Goal: Book appointment/travel/reservation

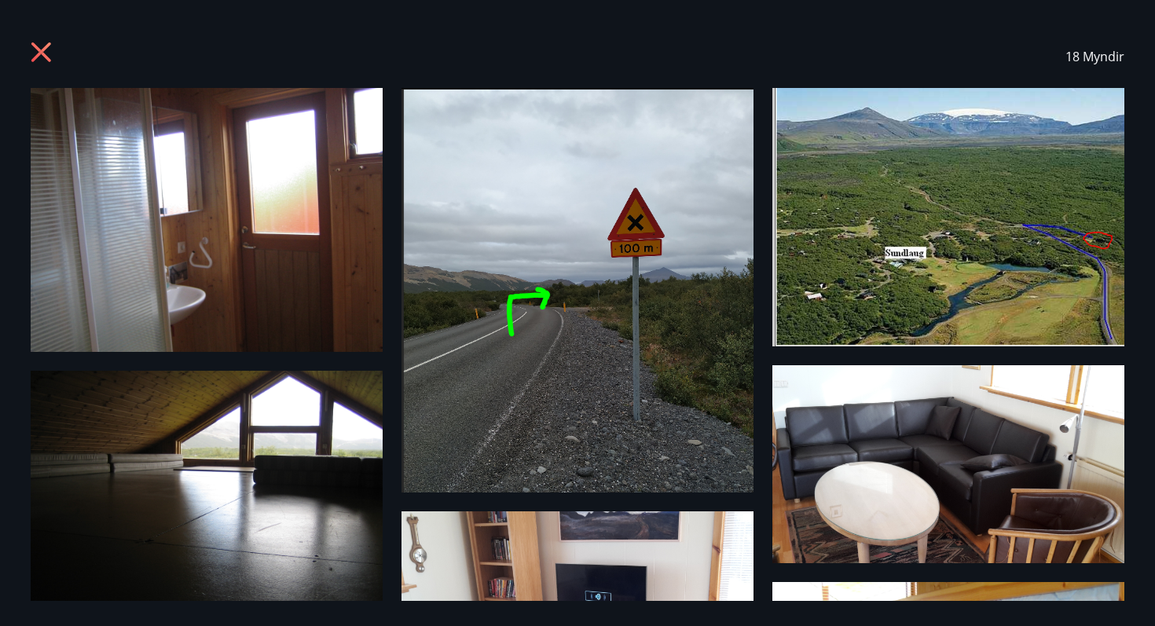
scroll to position [750, 0]
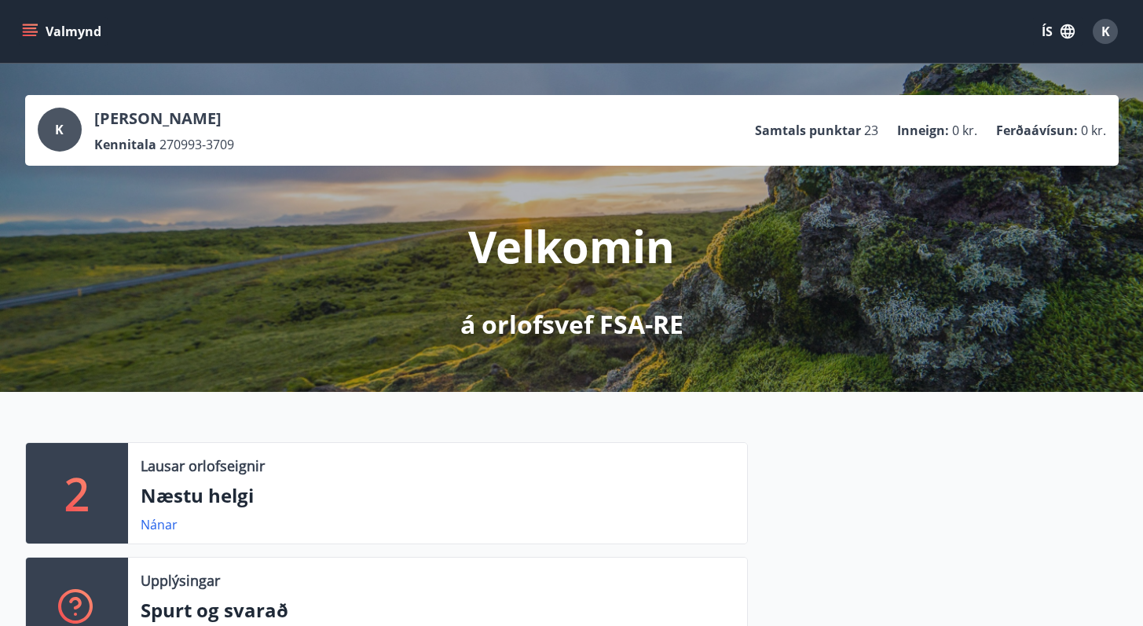
click at [34, 22] on button "Valmynd" at bounding box center [63, 31] width 89 height 28
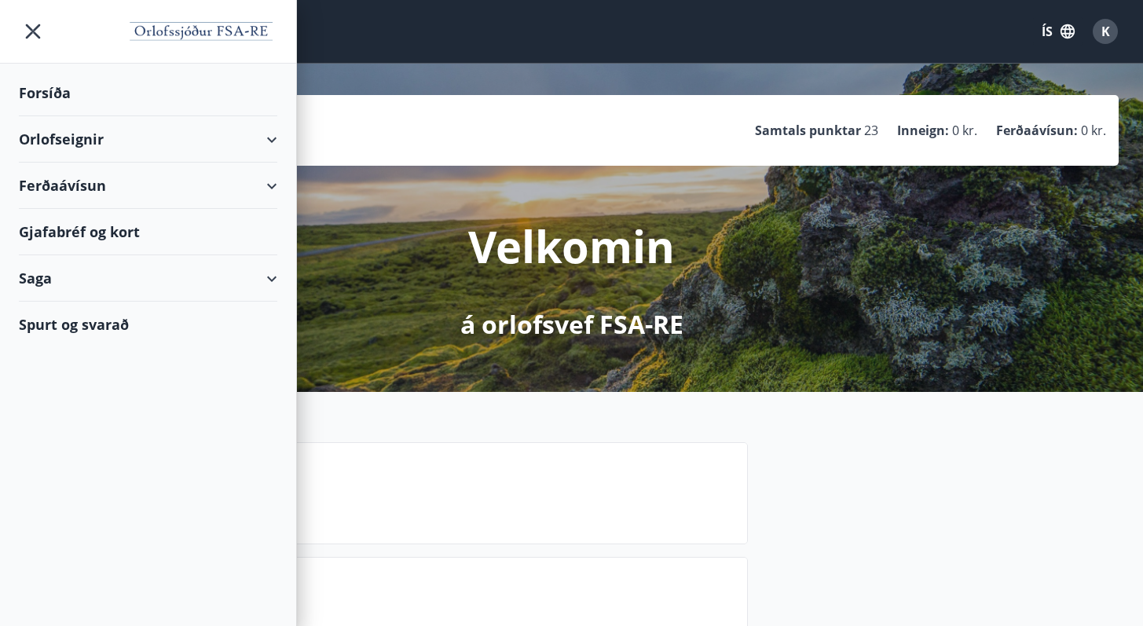
click at [252, 142] on div "Orlofseignir" at bounding box center [148, 139] width 259 height 46
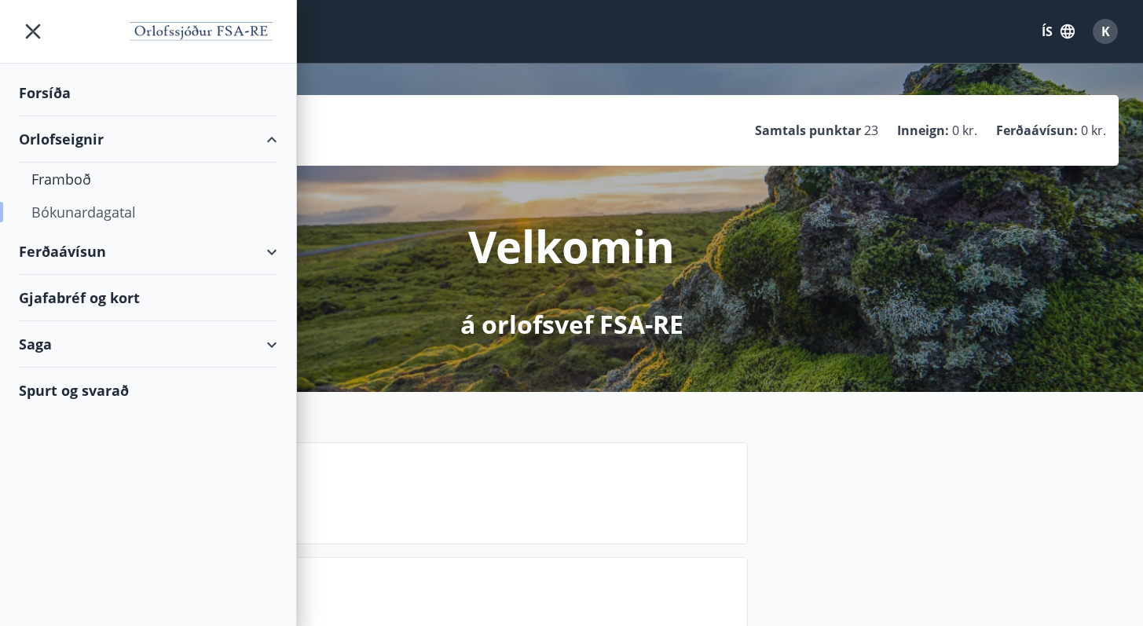
click at [72, 210] on div "Bókunardagatal" at bounding box center [147, 212] width 233 height 33
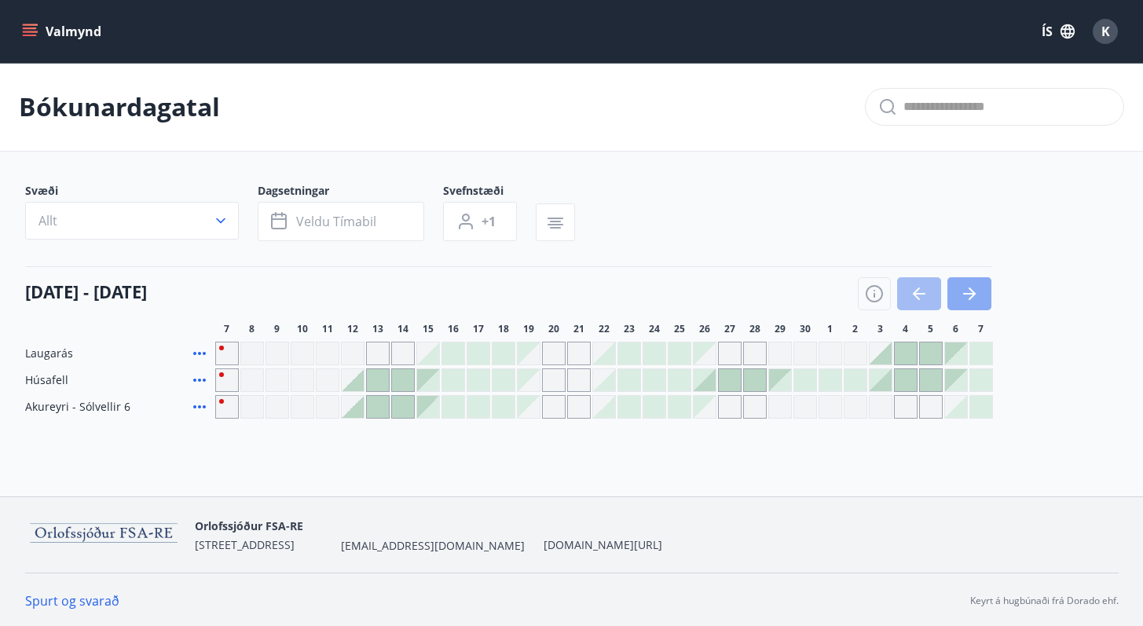
click at [990, 294] on button "button" at bounding box center [970, 293] width 44 height 33
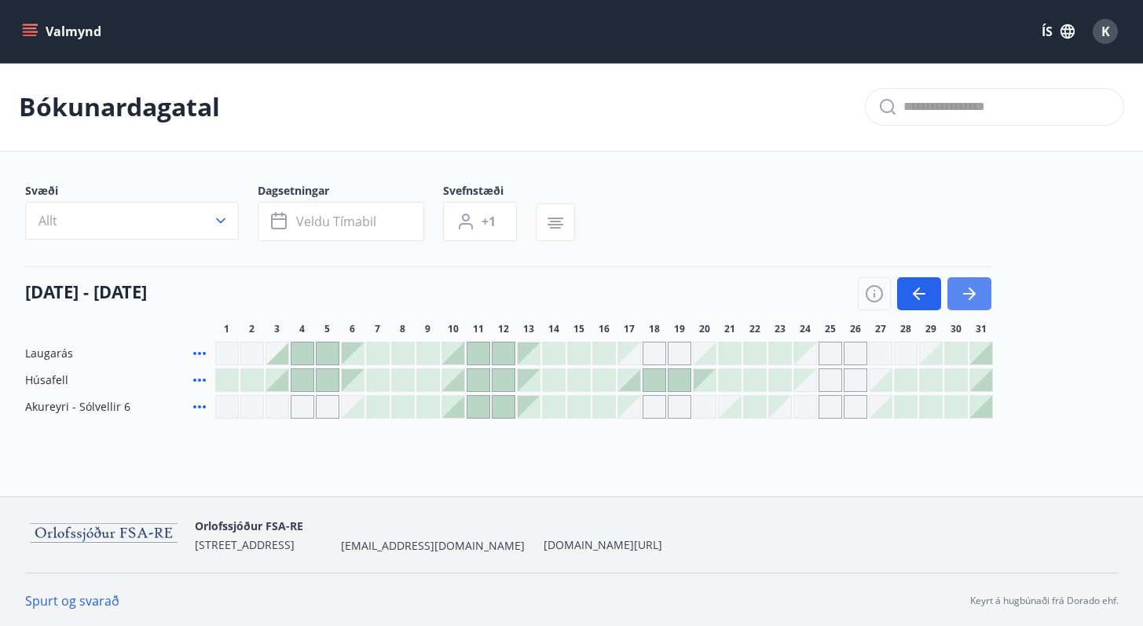
click at [990, 294] on button "button" at bounding box center [970, 293] width 44 height 33
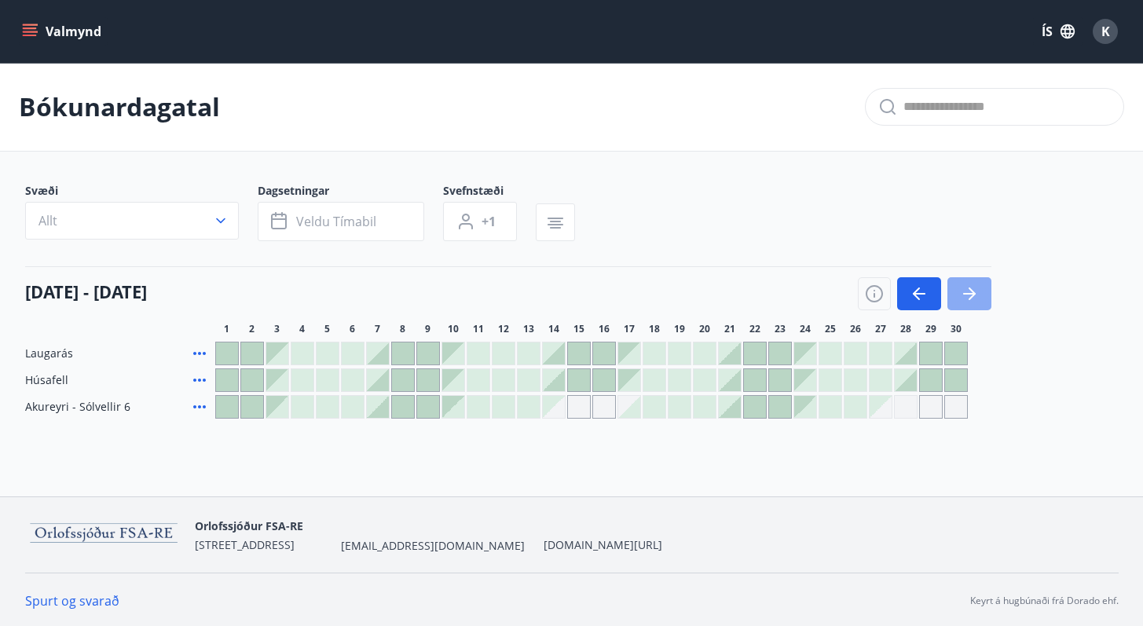
click at [990, 294] on button "button" at bounding box center [970, 293] width 44 height 33
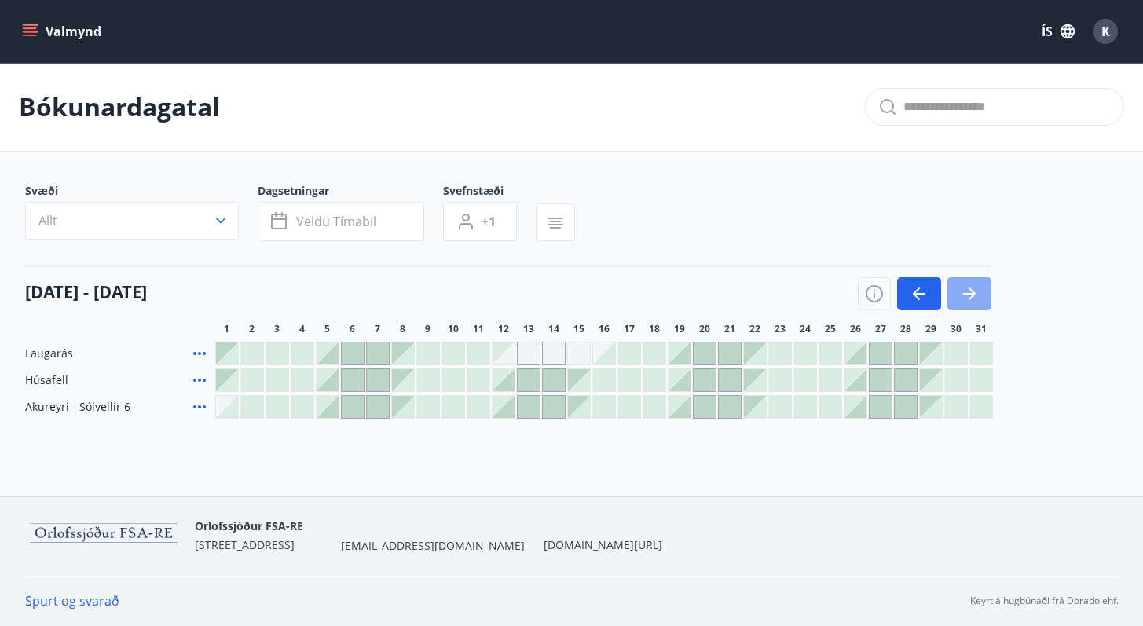
click at [990, 294] on button "button" at bounding box center [970, 293] width 44 height 33
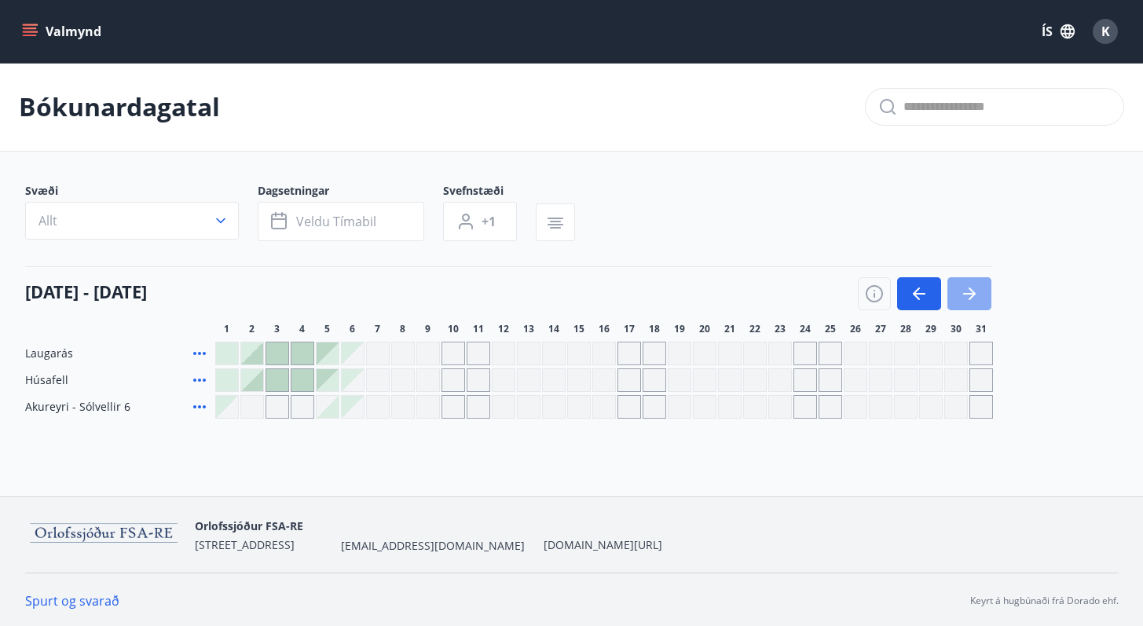
click at [990, 294] on button "button" at bounding box center [970, 293] width 44 height 33
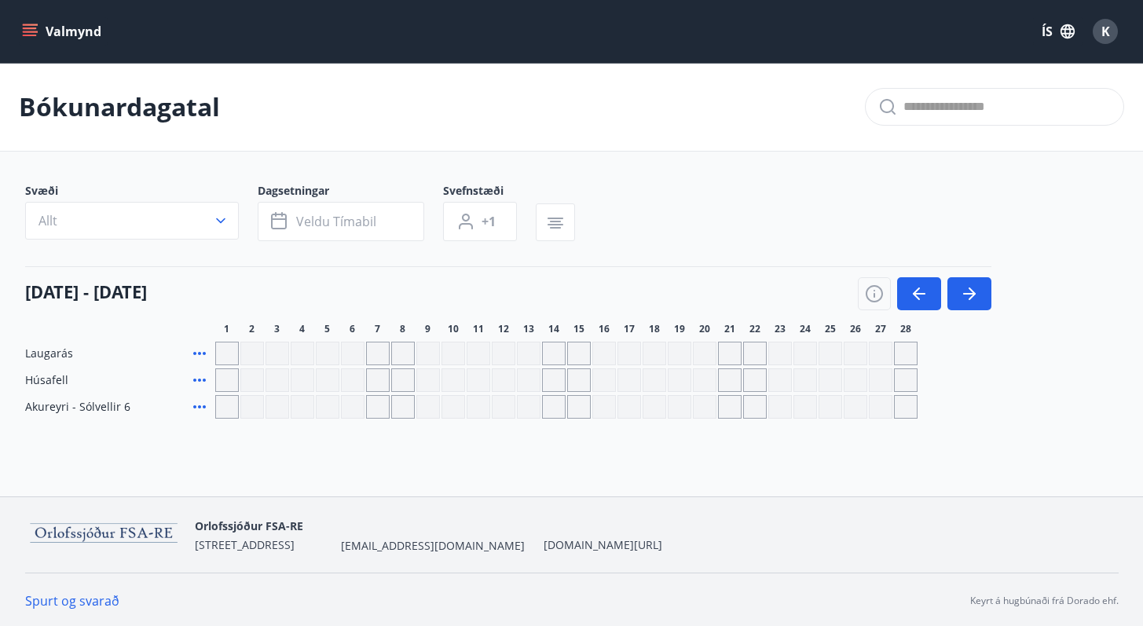
click at [911, 294] on icon "button" at bounding box center [919, 293] width 19 height 19
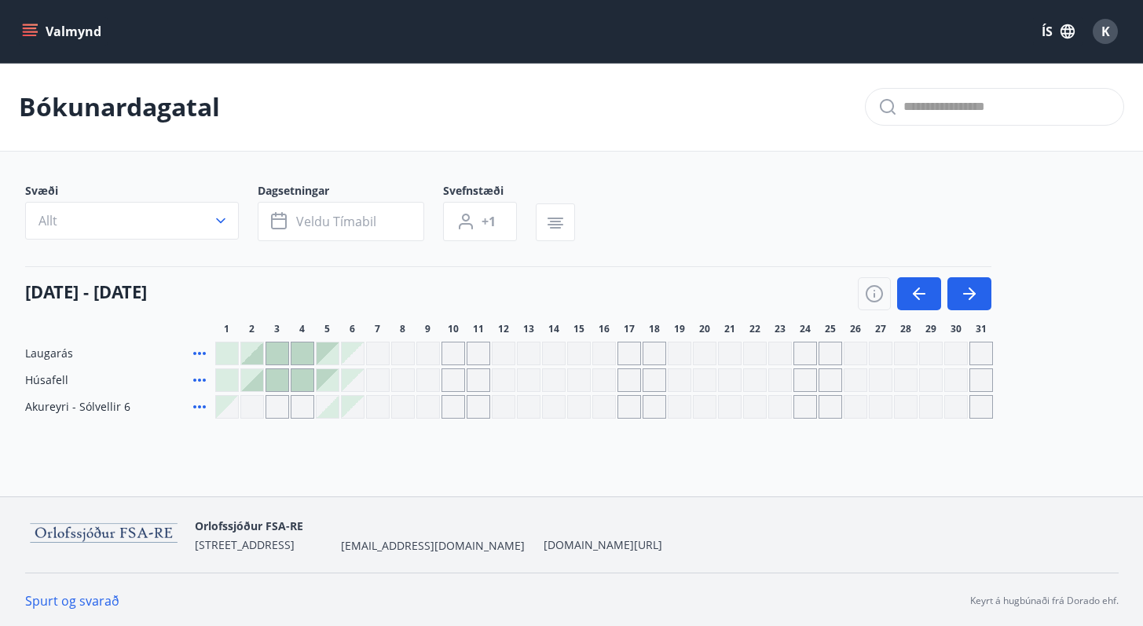
click at [468, 351] on div "Gráir dagar eru ekki bókanlegir" at bounding box center [479, 354] width 24 height 24
click at [569, 349] on div "Gráir dagar eru ekki bókanlegir" at bounding box center [579, 354] width 24 height 24
click at [635, 351] on div "Gráir dagar eru ekki bókanlegir" at bounding box center [630, 354] width 24 height 24
click at [918, 305] on button "button" at bounding box center [919, 293] width 44 height 33
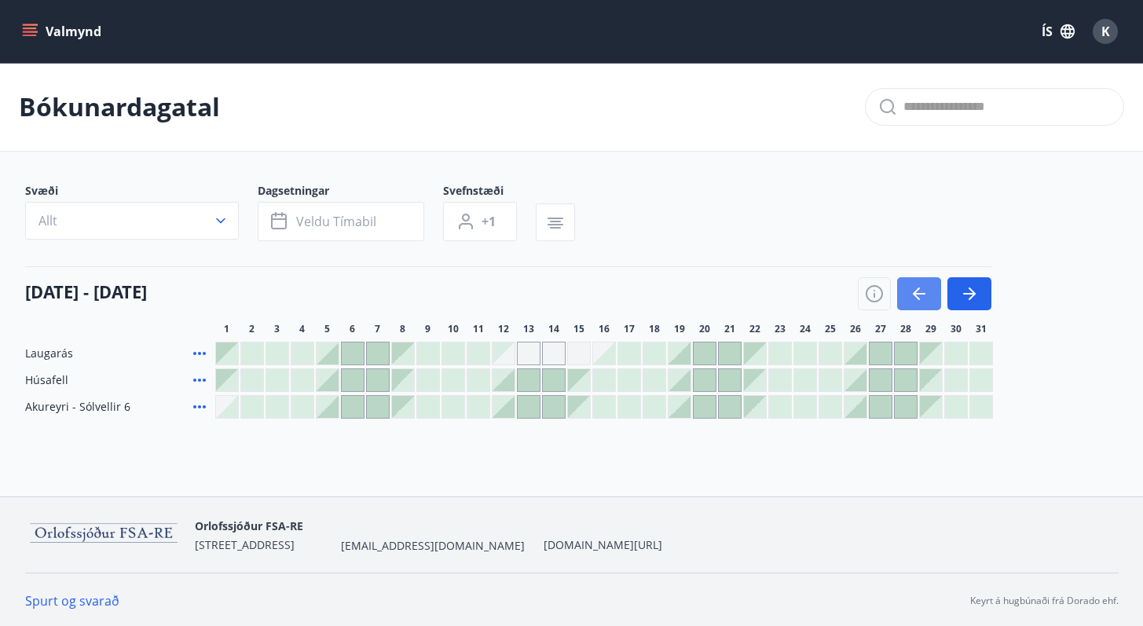
click at [918, 305] on button "button" at bounding box center [919, 293] width 44 height 33
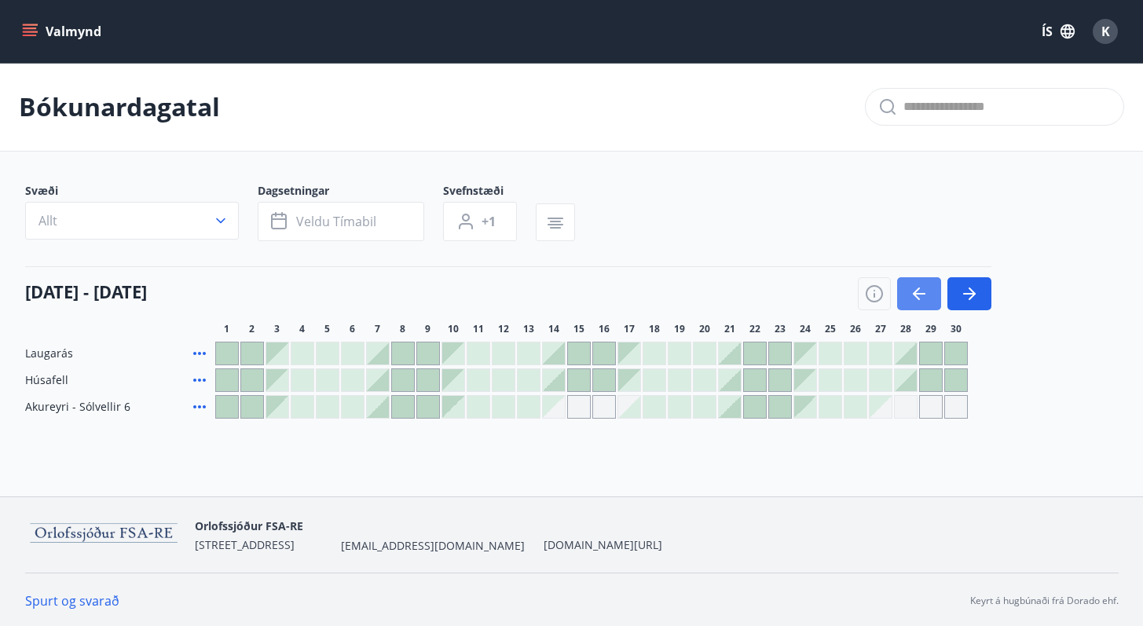
click at [918, 305] on button "button" at bounding box center [919, 293] width 44 height 33
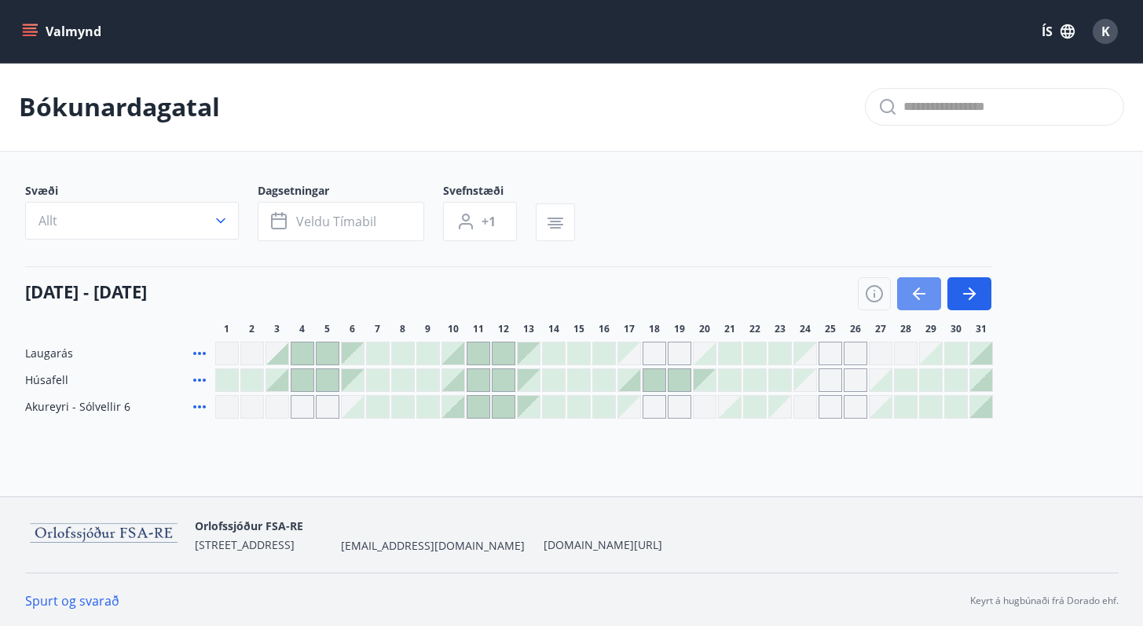
click at [915, 304] on button "button" at bounding box center [919, 293] width 44 height 33
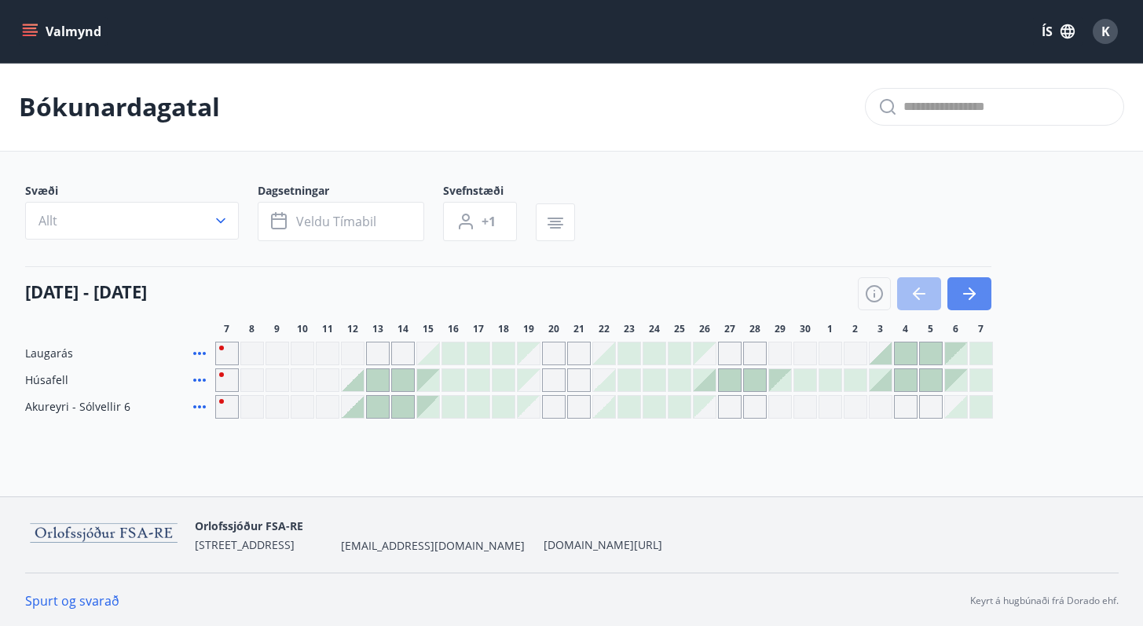
click at [960, 291] on icon "button" at bounding box center [969, 293] width 19 height 19
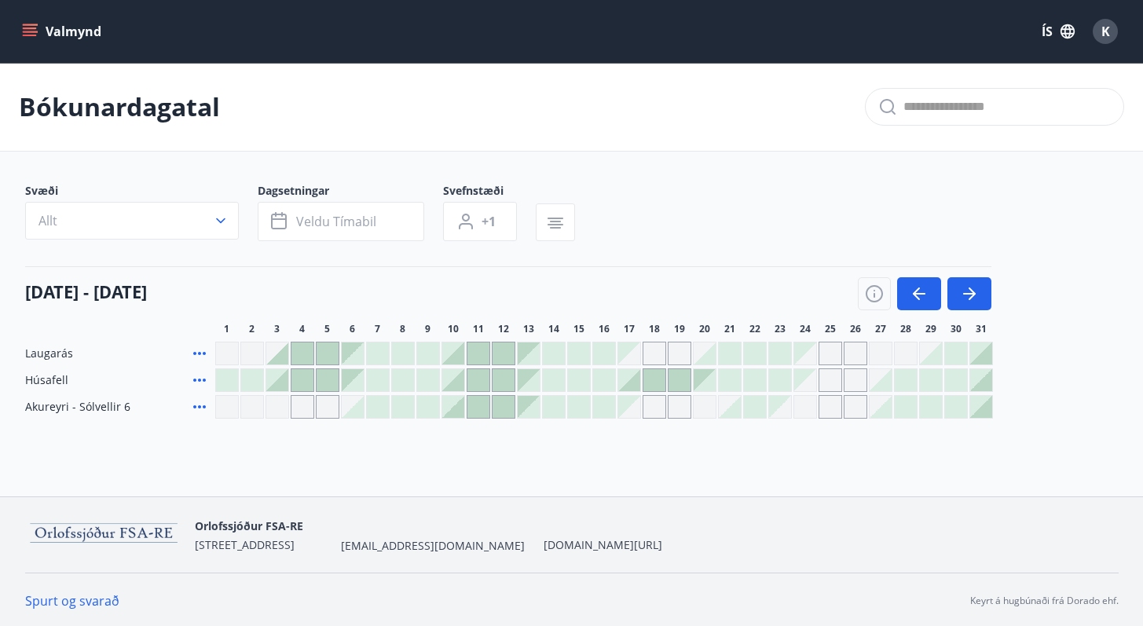
click at [548, 274] on div "01 október - 31 október" at bounding box center [508, 288] width 967 height 44
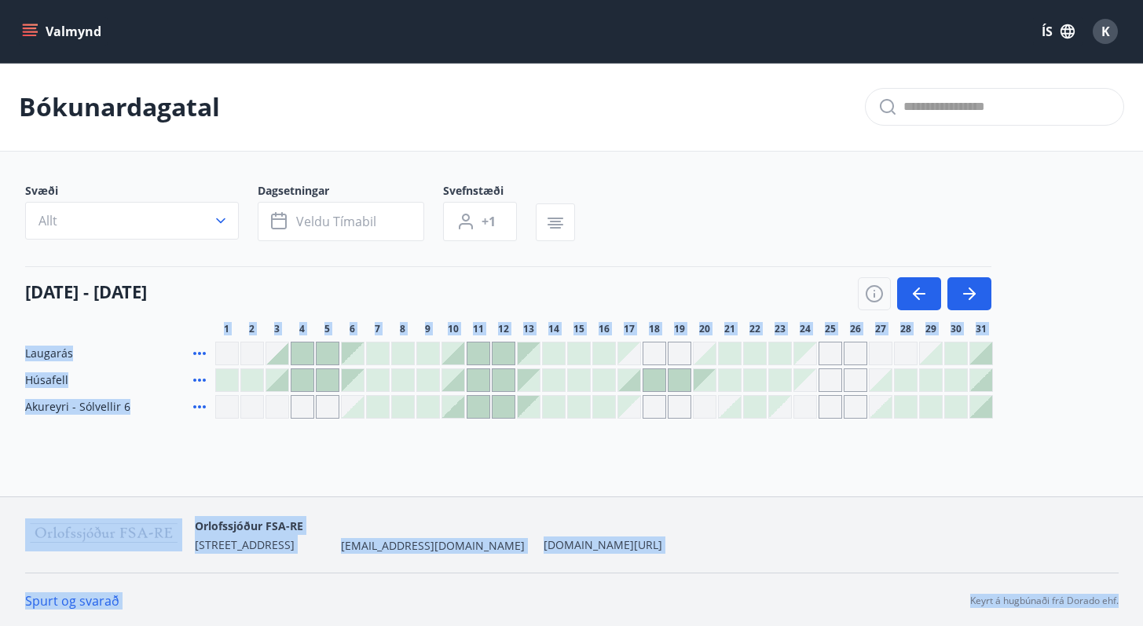
drag, startPoint x: 548, startPoint y: 274, endPoint x: 565, endPoint y: 583, distance: 309.3
click at [565, 583] on div "Valmynd ÍS K Bókunardagatal Svæði Allt Dagsetningar Veldu tímabil Svefnstæði +1…" at bounding box center [571, 313] width 1143 height 626
click at [565, 583] on div "Spurt og svarað Keyrt á hugbúnaði frá Dorado ehf." at bounding box center [572, 601] width 1094 height 56
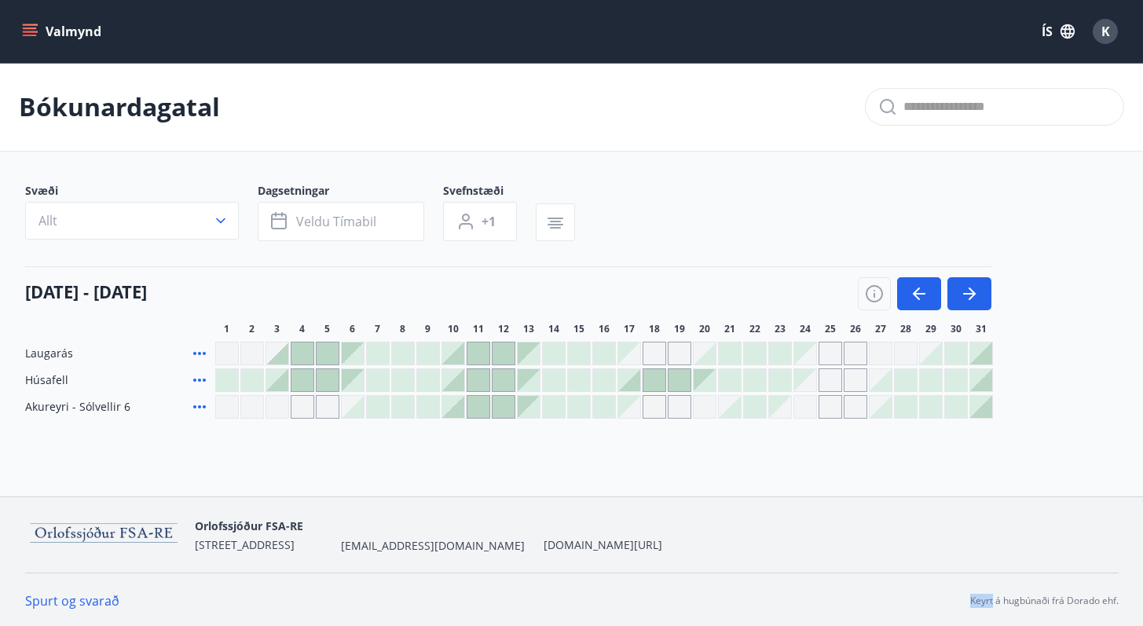
click at [565, 583] on div "Spurt og svarað Keyrt á hugbúnaði frá Dorado ehf." at bounding box center [572, 601] width 1094 height 56
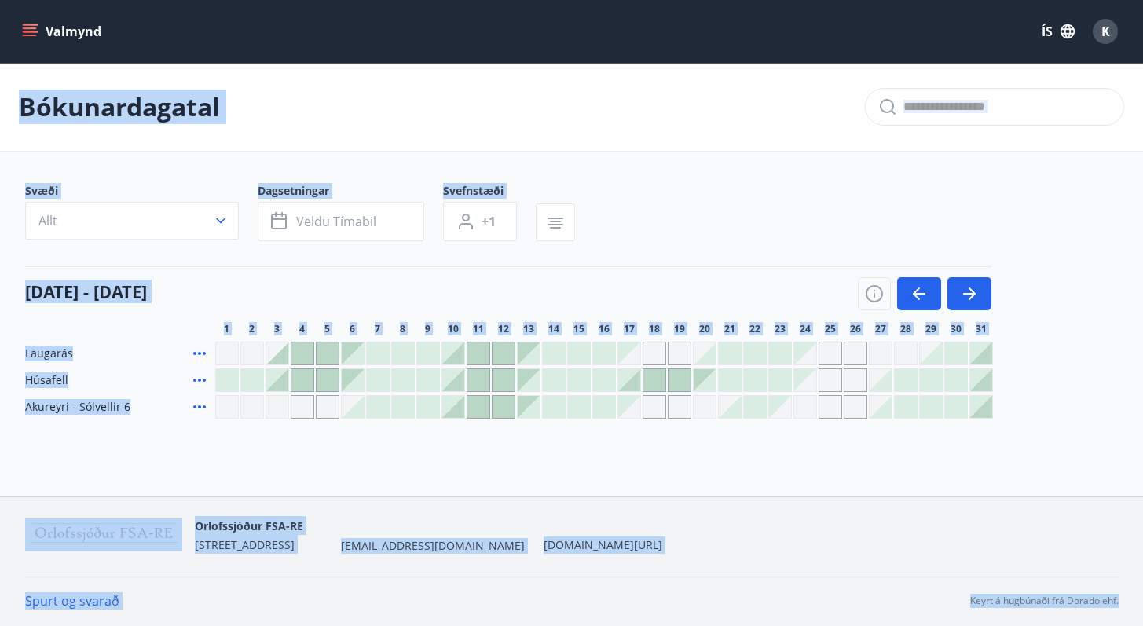
drag, startPoint x: 565, startPoint y: 583, endPoint x: 93, endPoint y: 74, distance: 694.5
click at [93, 74] on div "Valmynd ÍS K Bókunardagatal Svæði Allt Dagsetningar Veldu tímabil Svefnstæði +1…" at bounding box center [571, 313] width 1143 height 626
click at [93, 74] on div "Bókunardagatal" at bounding box center [571, 107] width 1143 height 89
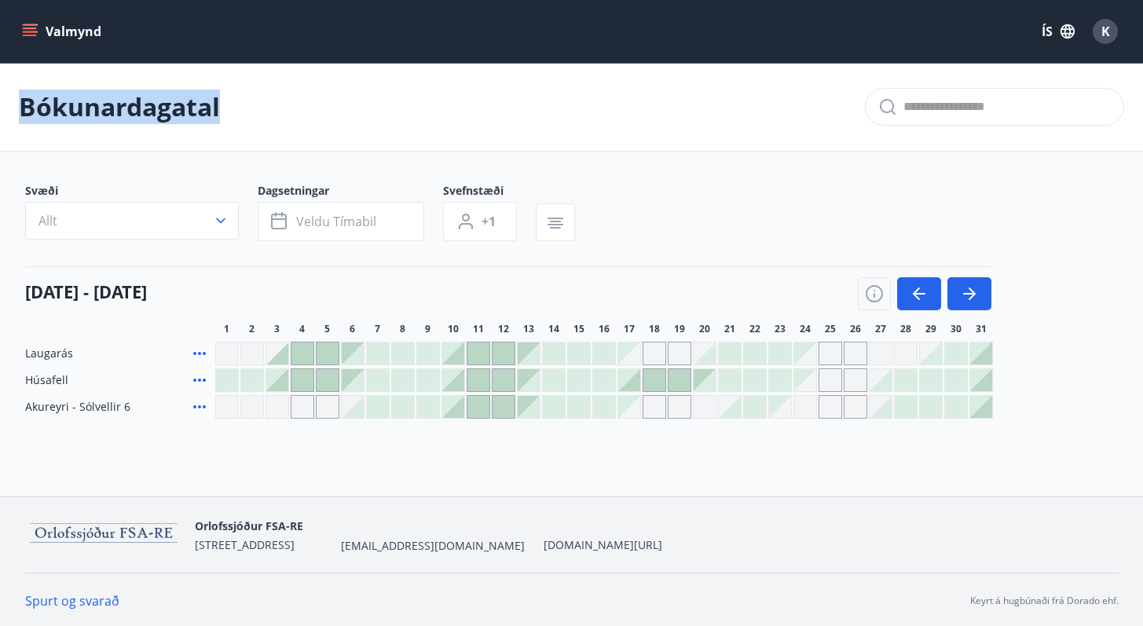
click at [93, 74] on div "Bókunardagatal" at bounding box center [571, 107] width 1143 height 89
drag, startPoint x: 93, startPoint y: 74, endPoint x: 57, endPoint y: 18, distance: 66.5
click at [57, 18] on div "Valmynd ÍS K Bókunardagatal Svæði Allt Dagsetningar Veldu tímabil Svefnstæði +1…" at bounding box center [571, 248] width 1143 height 497
click at [122, 97] on p "Bókunardagatal" at bounding box center [119, 107] width 201 height 35
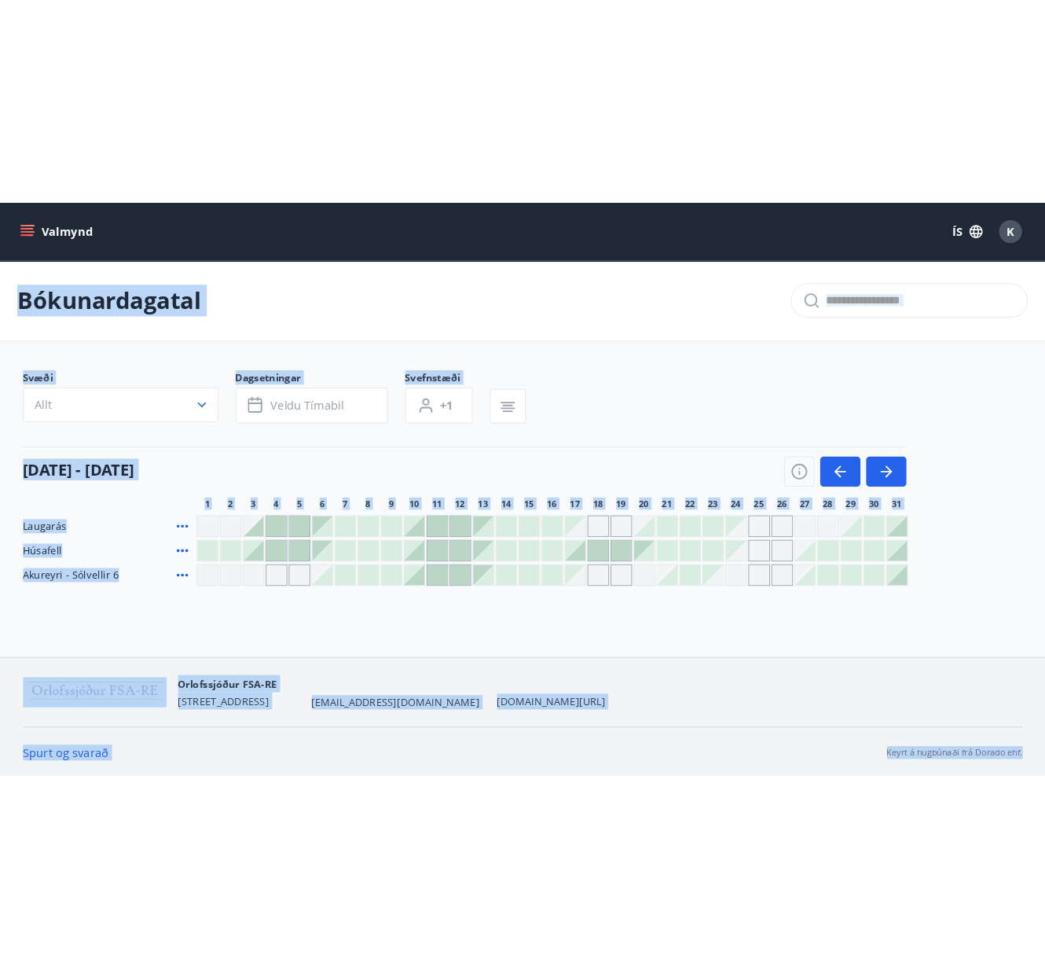
scroll to position [2, 0]
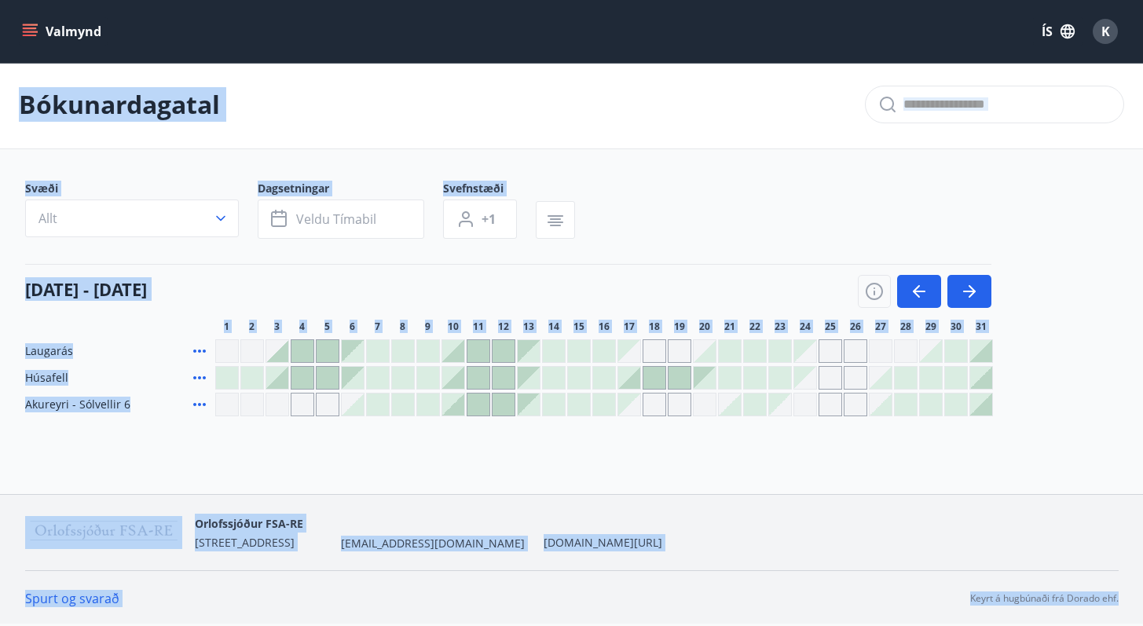
drag, startPoint x: 122, startPoint y: 97, endPoint x: 937, endPoint y: 591, distance: 953.7
click at [937, 591] on div "Valmynd ÍS K Bókunardagatal Svæði Allt Dagsetningar Veldu tímabil Svefnstæði +1…" at bounding box center [571, 311] width 1143 height 626
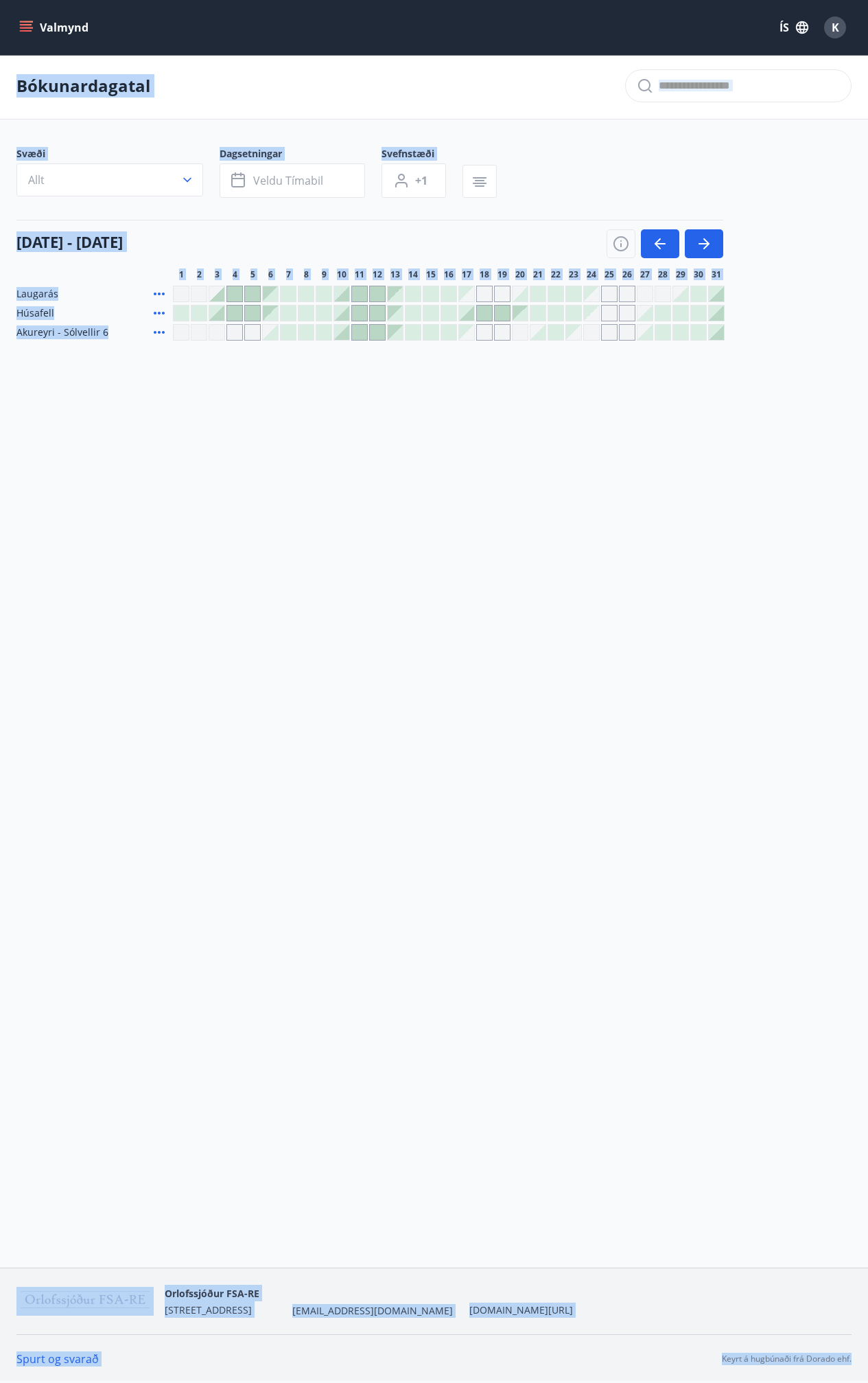
click at [435, 546] on div "Valmynd ÍS K Bókunardagatal Svæði Allt Dagsetningar Veldu tímabil Svefnstæði +1…" at bounding box center [434, 633] width 868 height 1269
